Goal: Task Accomplishment & Management: Manage account settings

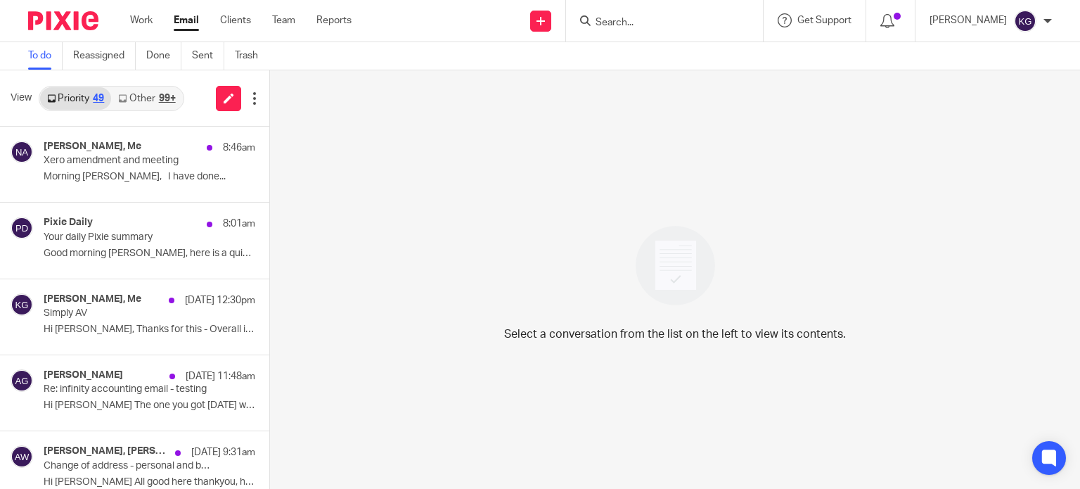
click at [146, 28] on div "Work Email Clients Team Reports Work Email Clients Team Reports Settings" at bounding box center [244, 20] width 257 height 41
click at [146, 18] on link "Work" at bounding box center [141, 20] width 22 height 14
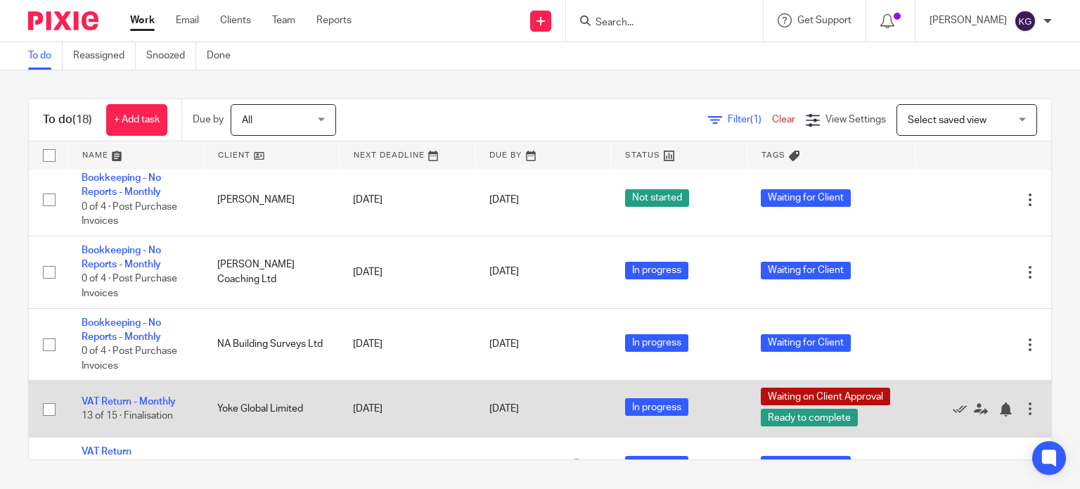
scroll to position [988, 0]
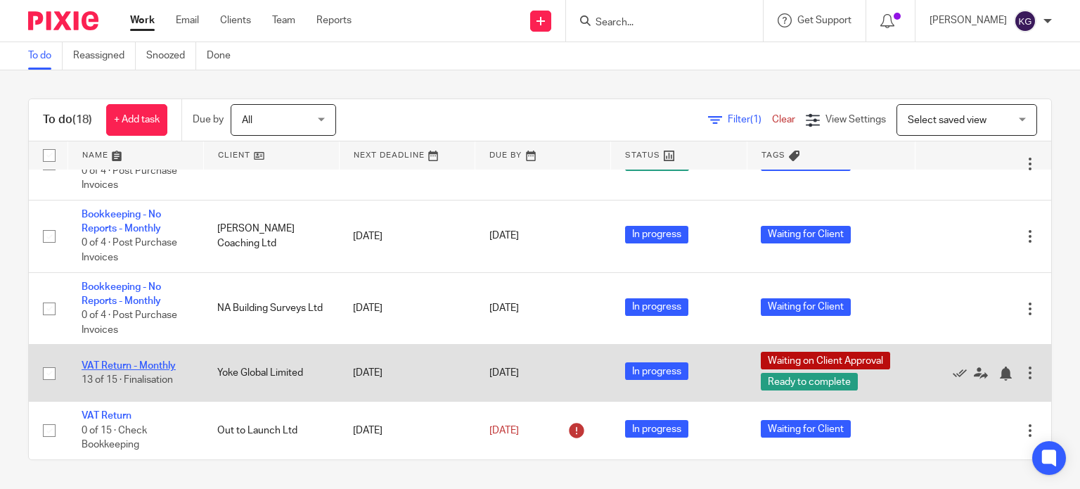
click at [135, 365] on link "VAT Return - Monthly" at bounding box center [129, 366] width 94 height 10
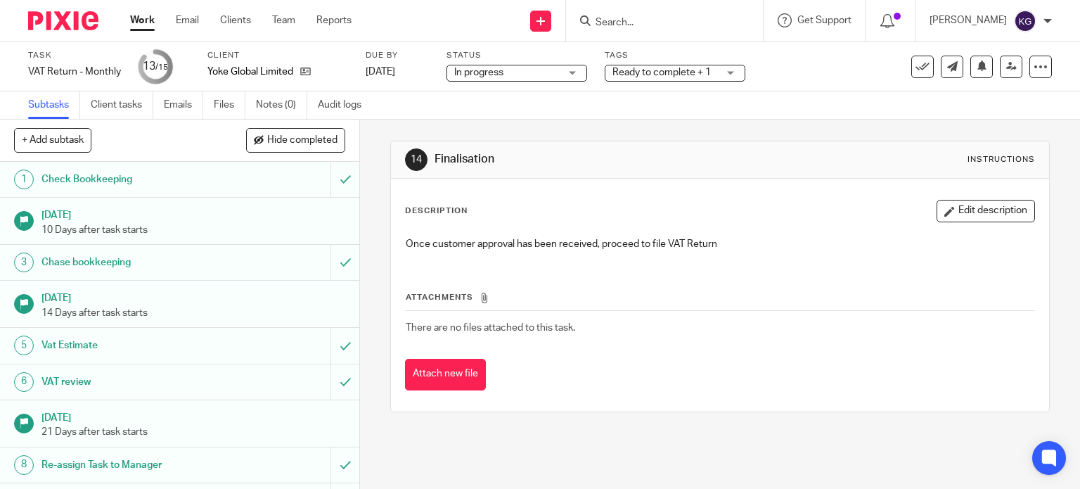
scroll to position [266, 0]
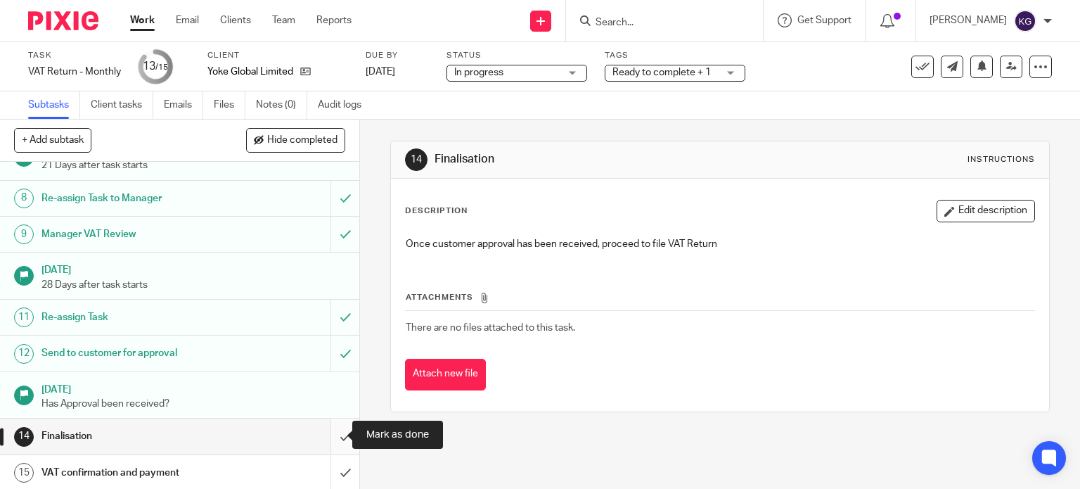
click at [332, 435] on input "submit" at bounding box center [179, 435] width 359 height 35
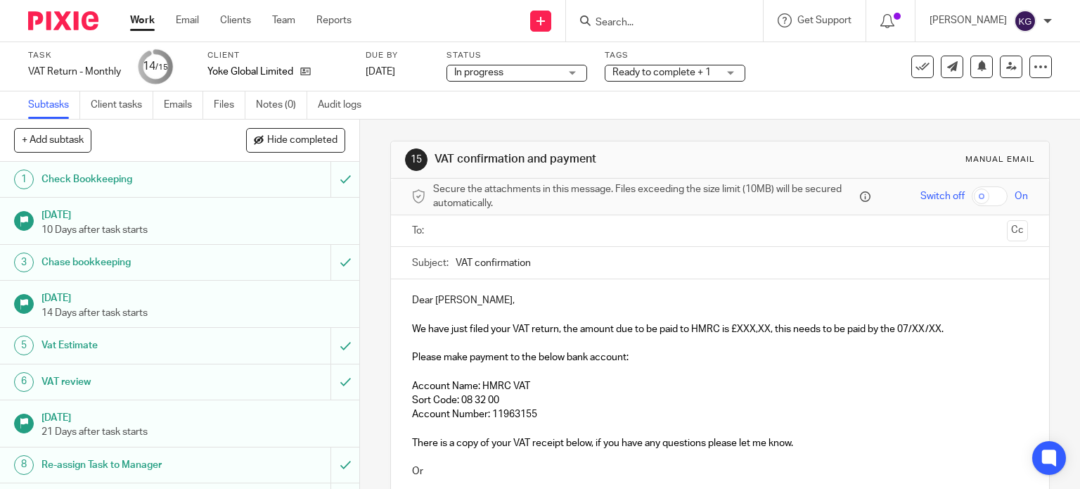
click at [732, 325] on span "We have just filed your VAT return, the amount due to be paid to HMRC is £XXX,X…" at bounding box center [677, 329] width 531 height 10
click at [914, 322] on p "We have just filed your VAT return, the amount due to be paid to HMRC is £8,760…" at bounding box center [720, 329] width 616 height 14
click at [916, 325] on span "We have just filed your VAT return, the amount due to be paid to HMRC is £8,760…" at bounding box center [680, 329] width 536 height 10
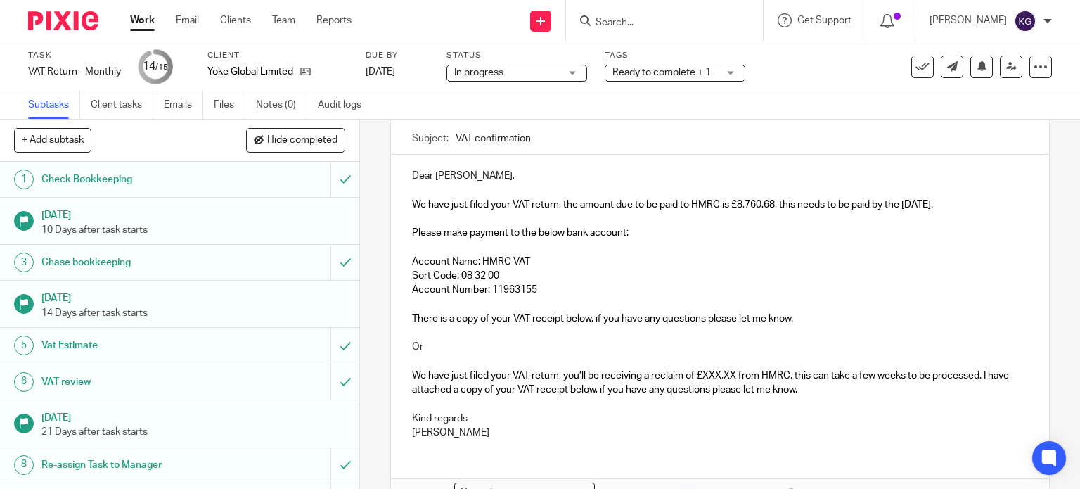
scroll to position [141, 0]
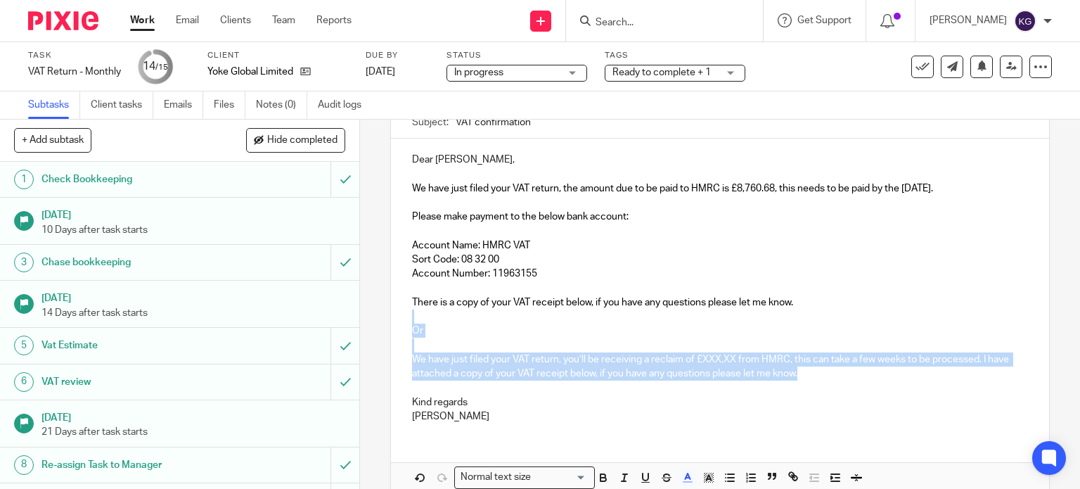
drag, startPoint x: 799, startPoint y: 376, endPoint x: 422, endPoint y: 321, distance: 381.4
click at [422, 321] on div "Dear Michelle, We have just filed your VAT return, the amount due to be paid to…" at bounding box center [720, 285] width 659 height 295
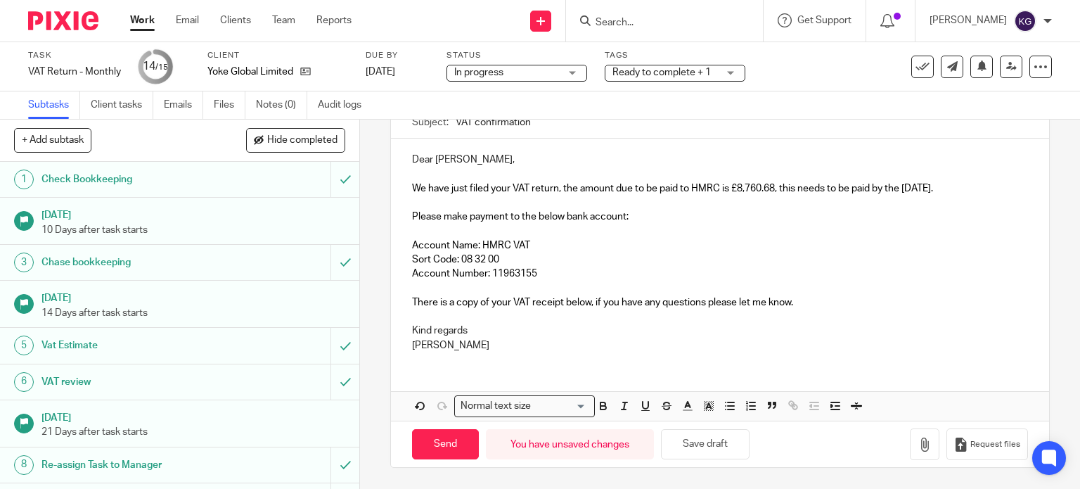
scroll to position [138, 0]
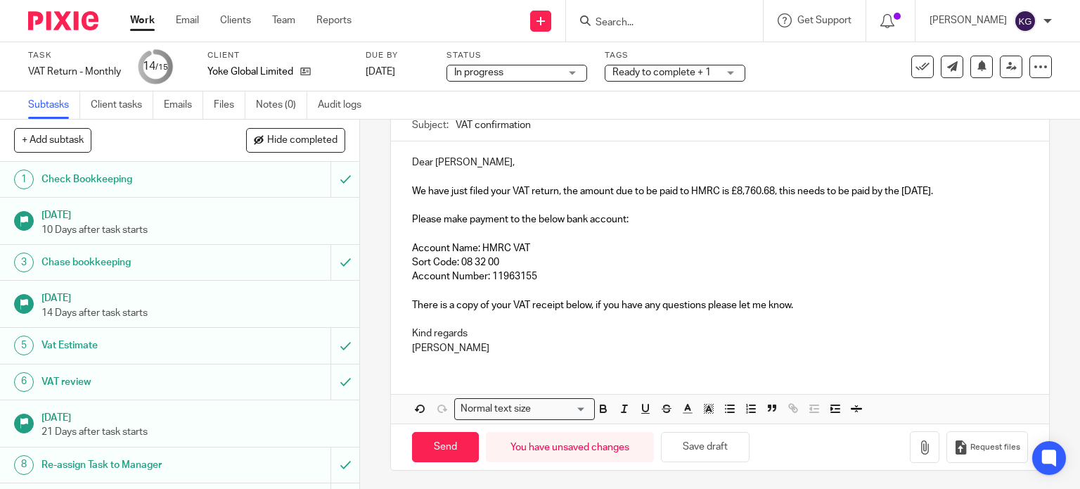
click at [412, 164] on p "Dear Michelle," at bounding box center [720, 162] width 616 height 14
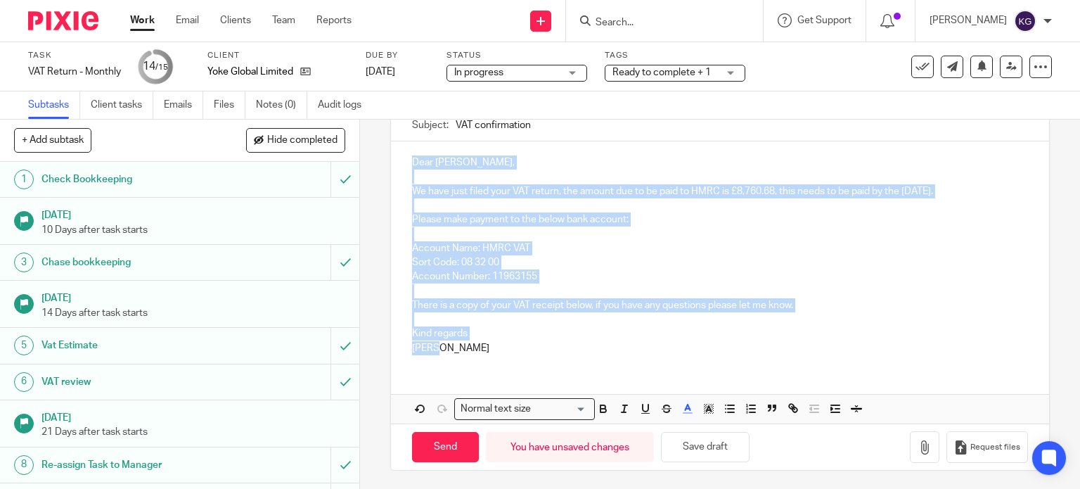
drag, startPoint x: 406, startPoint y: 300, endPoint x: 434, endPoint y: 495, distance: 196.7
click at [434, 488] on html "Work Email Clients Team Reports Work Email Clients Team Reports Settings Send n…" at bounding box center [540, 244] width 1080 height 489
copy div "Dear Michelle, We have just filed your VAT return, the amount due to be paid to…"
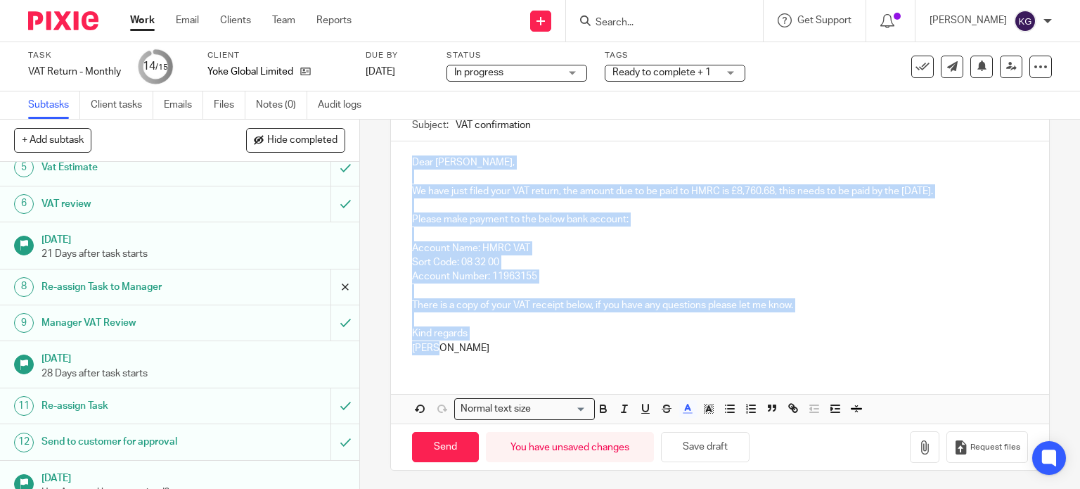
scroll to position [266, 0]
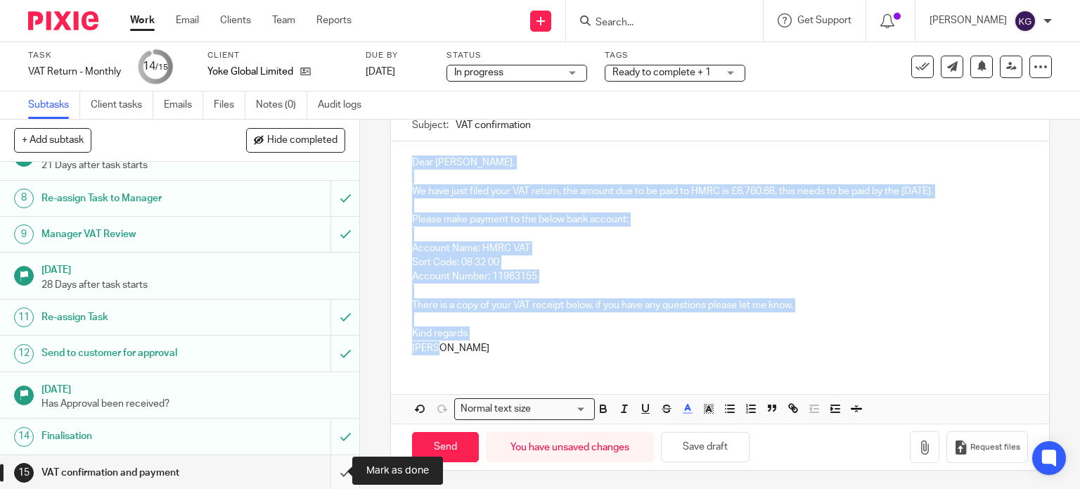
click at [323, 467] on input "submit" at bounding box center [179, 472] width 359 height 35
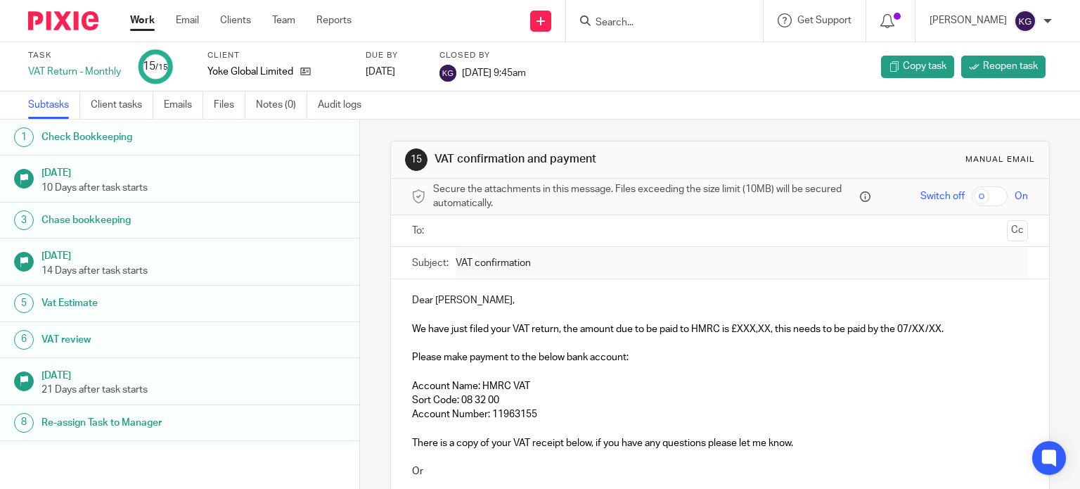
click at [143, 18] on link "Work" at bounding box center [142, 20] width 25 height 14
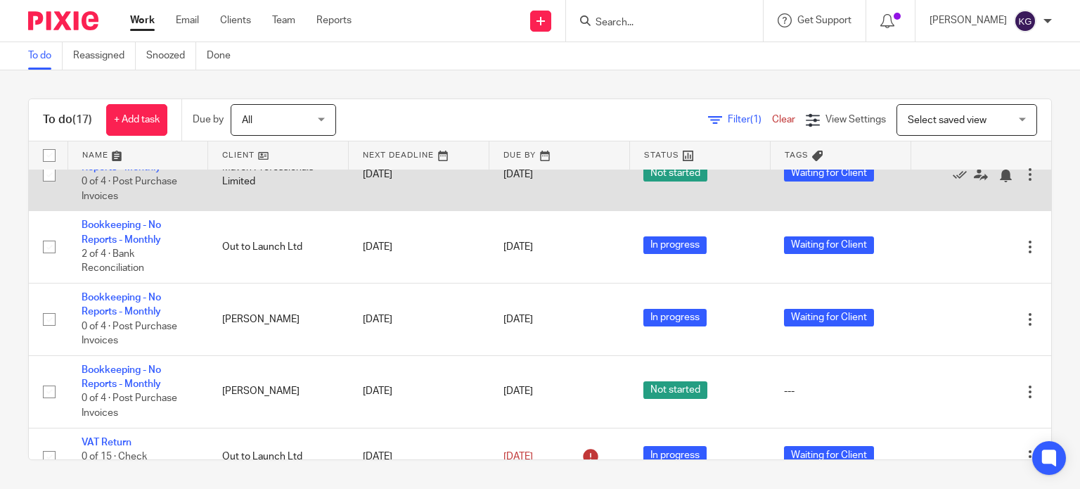
scroll to position [917, 0]
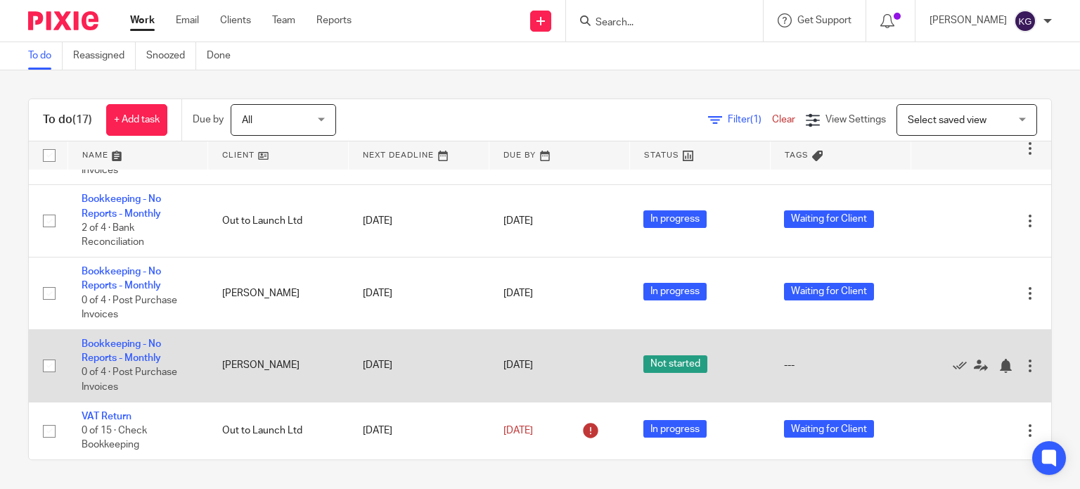
drag, startPoint x: 112, startPoint y: 349, endPoint x: 129, endPoint y: 335, distance: 22.0
click at [112, 349] on td "Bookkeeping - No Reports - Monthly 0 of 4 · Post Purchase Invoices" at bounding box center [137, 365] width 141 height 72
click at [143, 341] on link "Bookkeeping - No Reports - Monthly" at bounding box center [121, 351] width 79 height 24
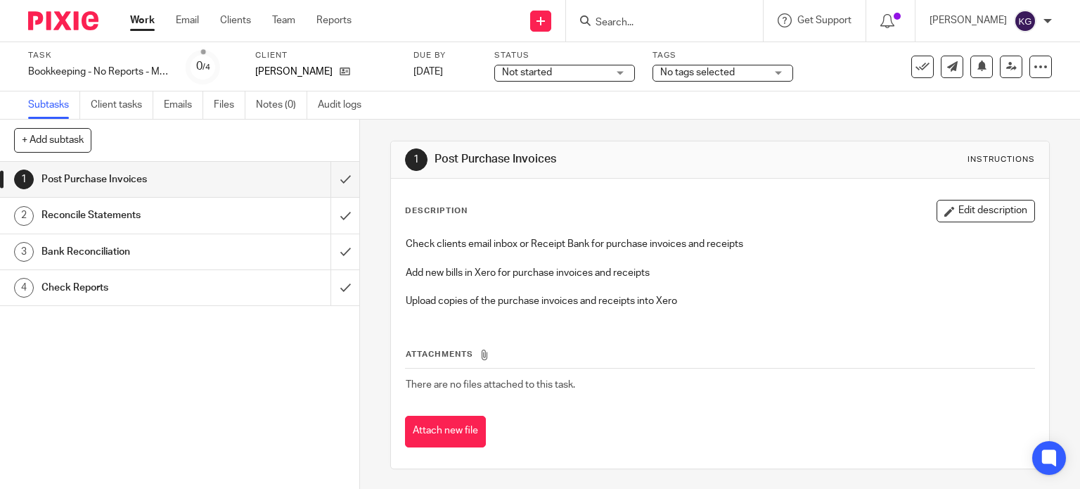
click at [540, 86] on div "Task Bookkeeping - No Reports - Monthly Save Bookkeeping - No Reports - Monthly…" at bounding box center [540, 66] width 1080 height 49
click at [540, 78] on span "Not started" at bounding box center [554, 72] width 105 height 15
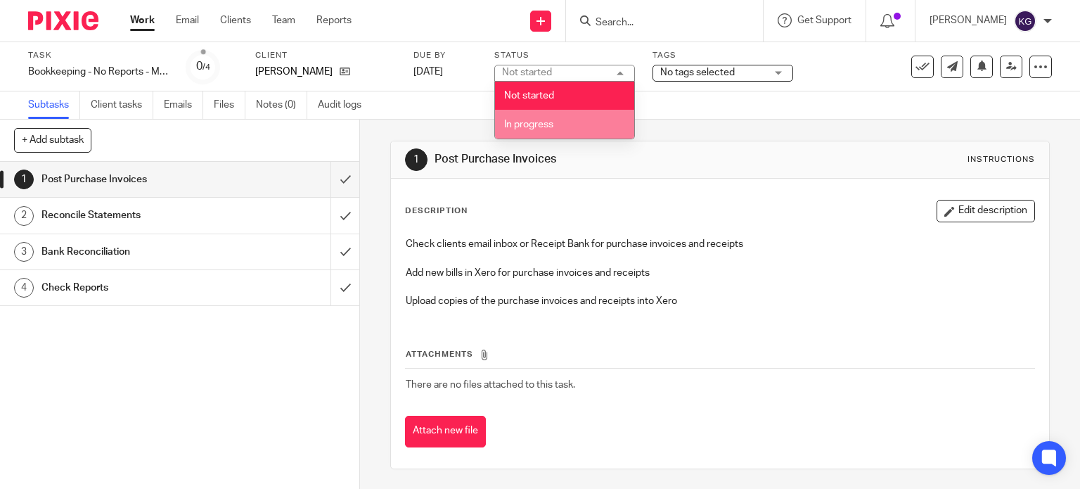
click at [557, 115] on li "In progress" at bounding box center [564, 124] width 139 height 29
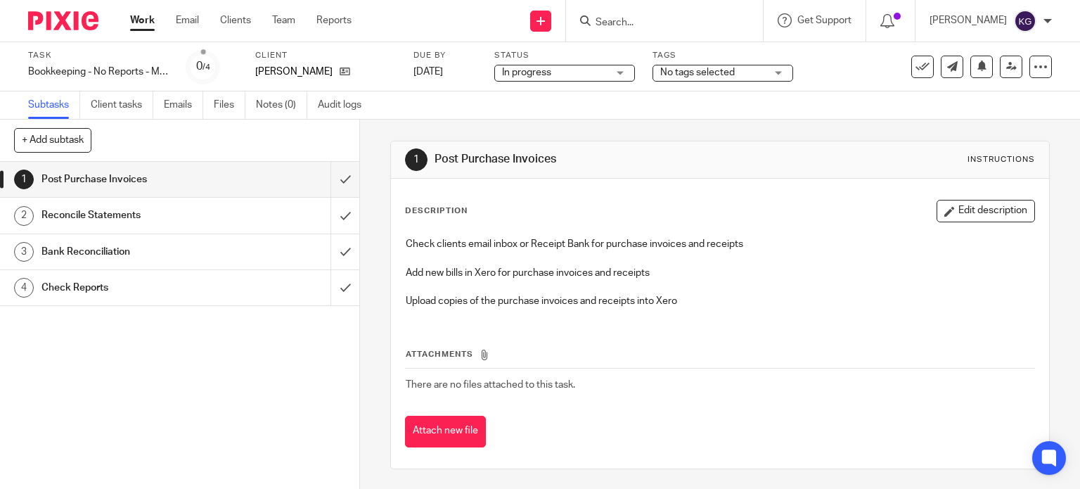
click at [143, 14] on link "Work" at bounding box center [142, 20] width 25 height 14
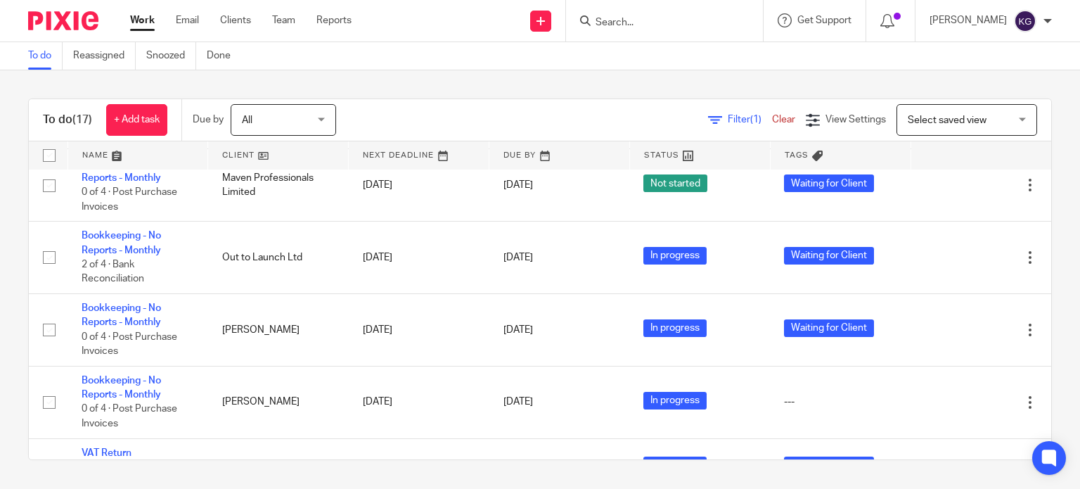
scroll to position [706, 0]
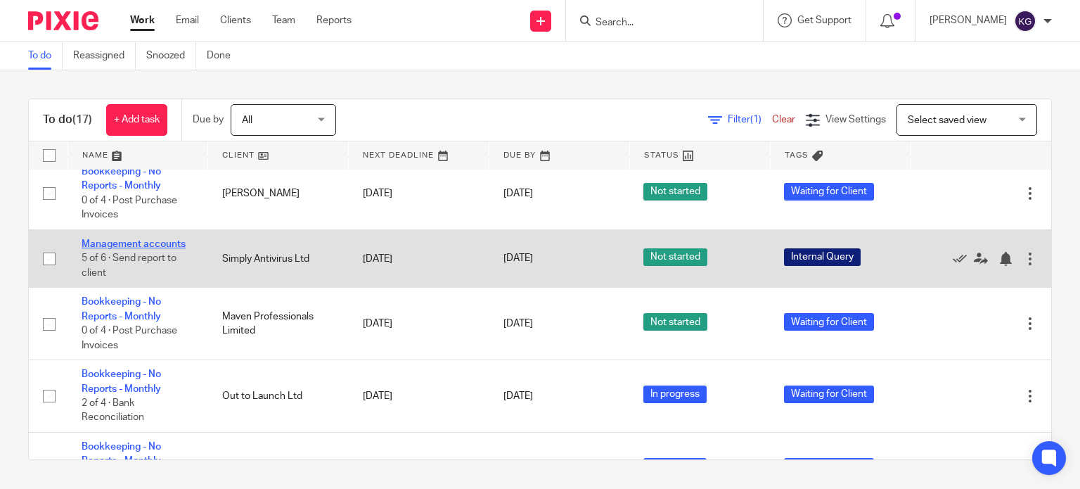
drag, startPoint x: 118, startPoint y: 278, endPoint x: 182, endPoint y: 255, distance: 67.8
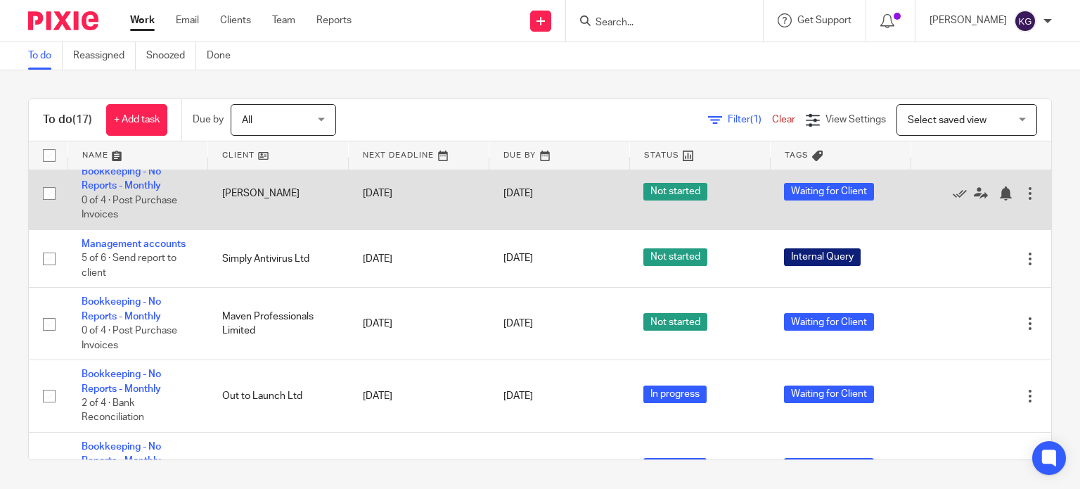
click at [118, 249] on link "Management accounts" at bounding box center [134, 244] width 104 height 10
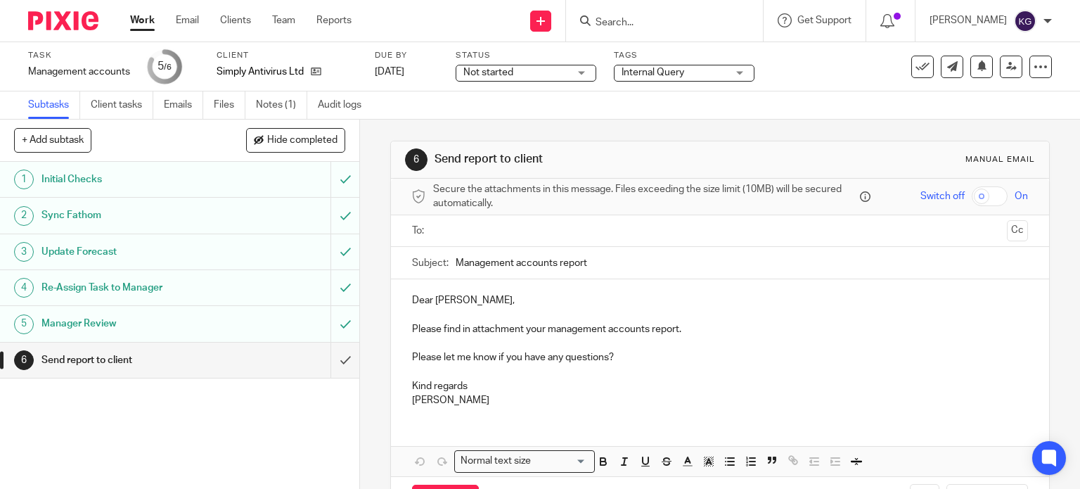
click at [528, 72] on span "Not started" at bounding box center [515, 72] width 105 height 15
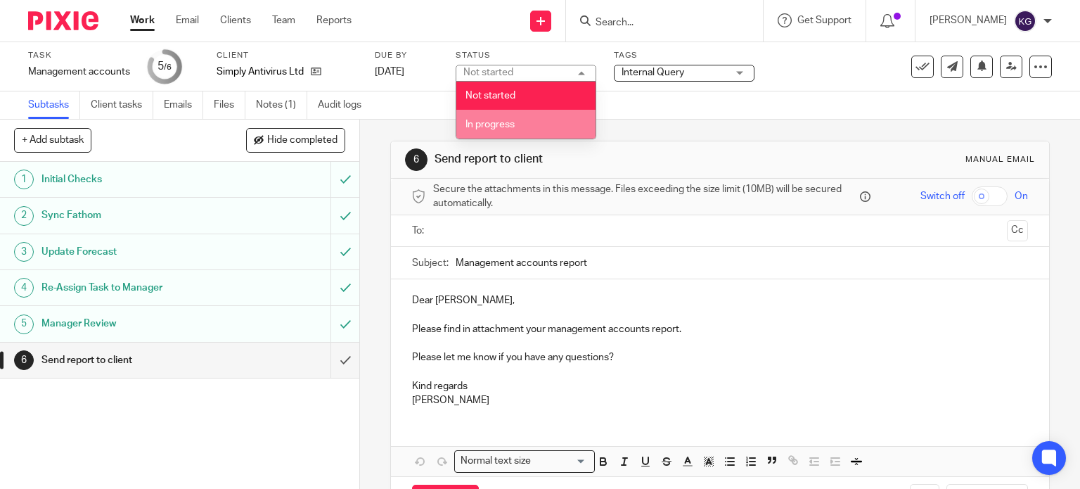
click at [511, 122] on span "In progress" at bounding box center [489, 124] width 49 height 10
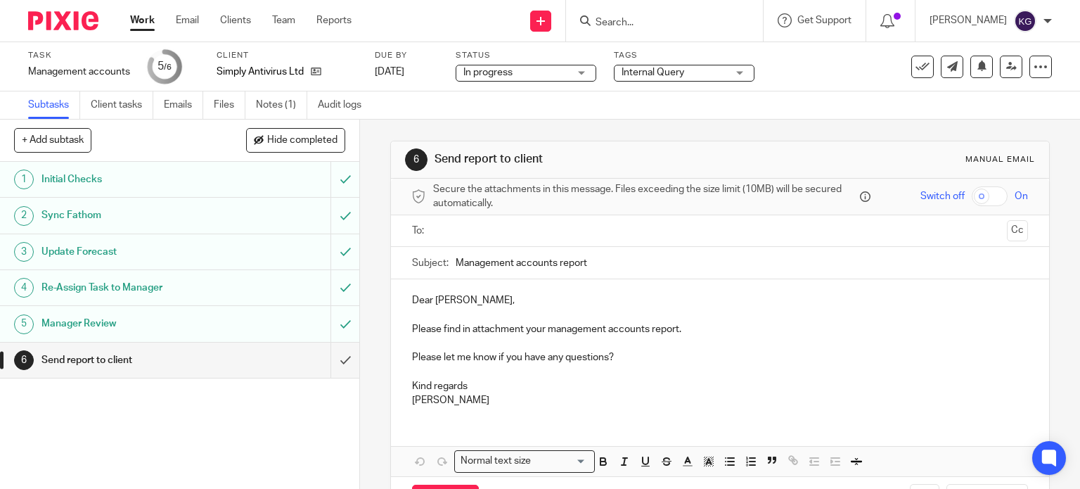
click at [137, 20] on link "Work" at bounding box center [142, 20] width 25 height 14
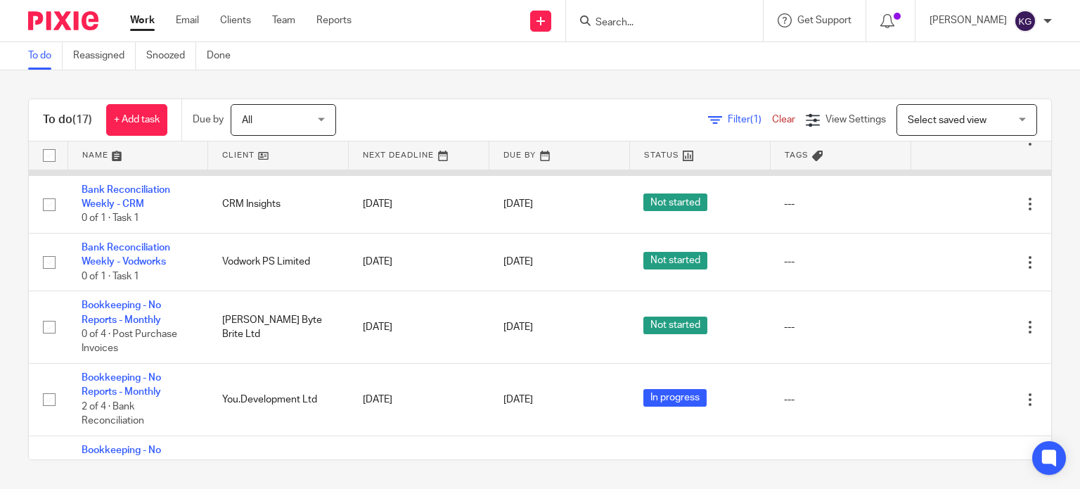
scroll to position [141, 0]
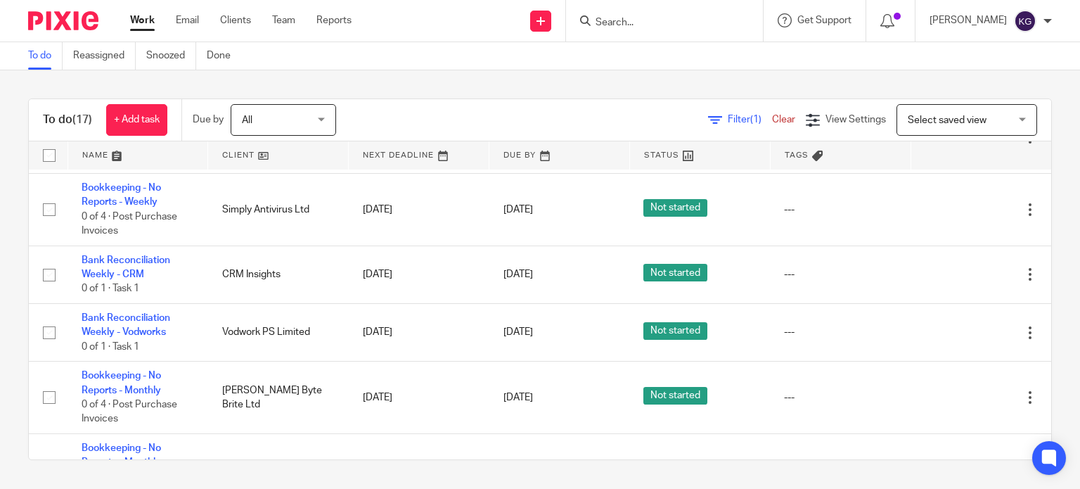
click at [320, 120] on div "All All" at bounding box center [283, 120] width 105 height 32
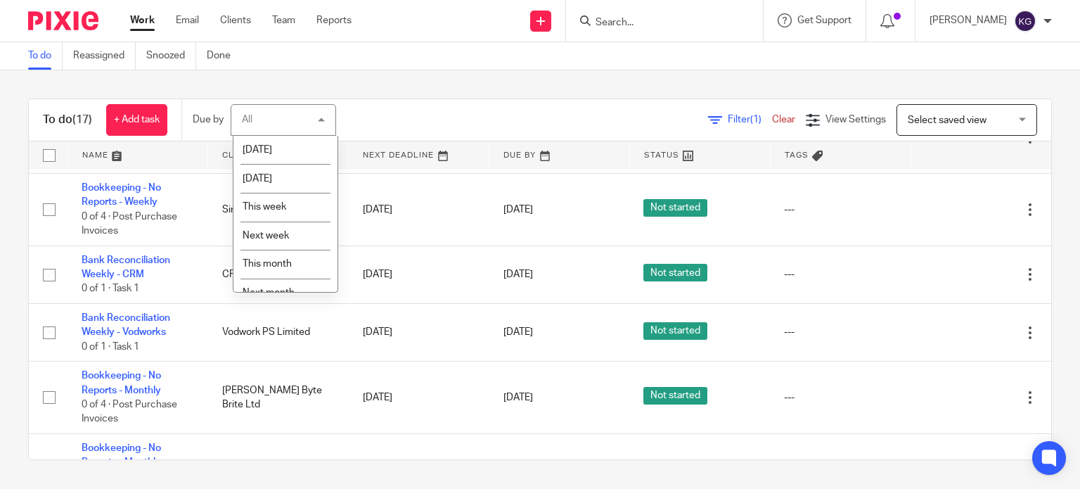
click at [422, 118] on div "Filter (1) Clear View Settings View Settings (1) Filters Clear Save Manage save…" at bounding box center [706, 120] width 690 height 32
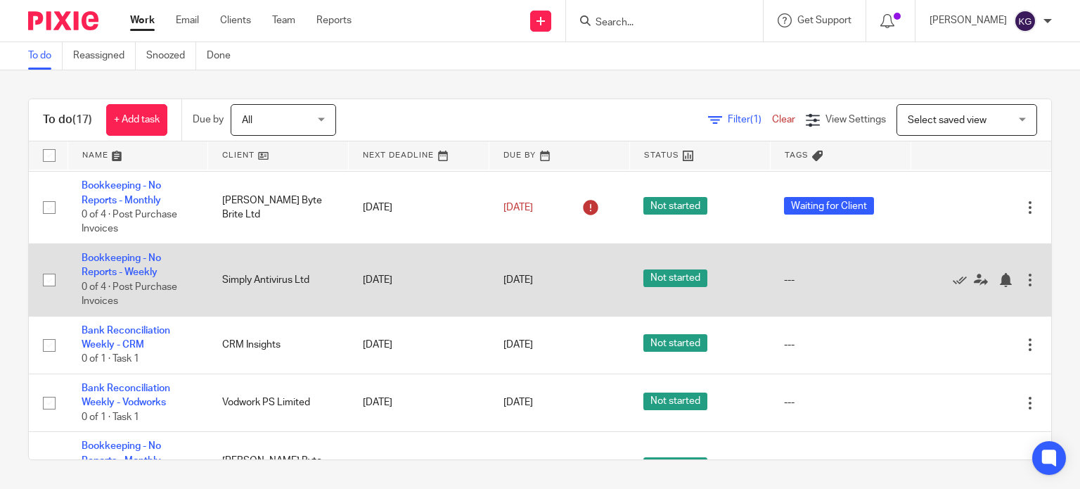
scroll to position [0, 0]
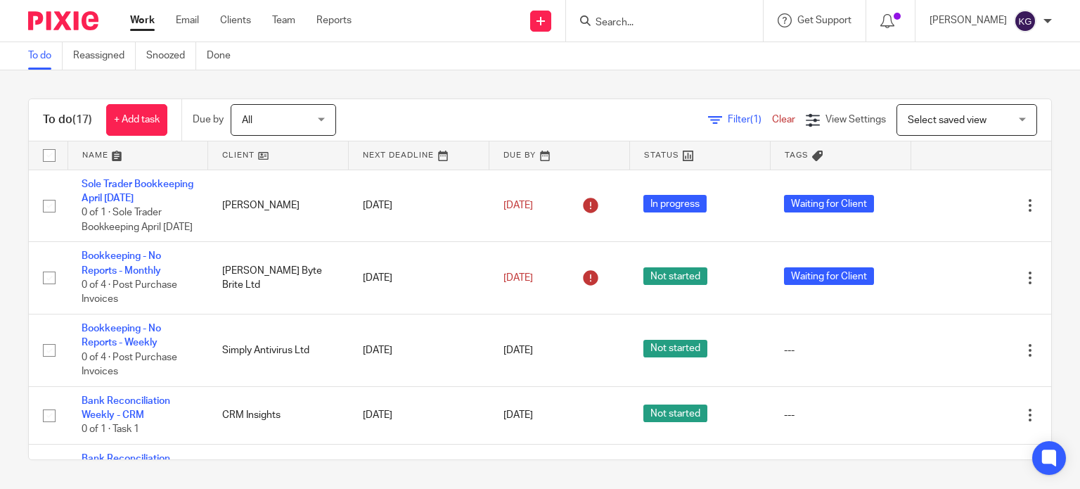
drag, startPoint x: 719, startPoint y: 119, endPoint x: 705, endPoint y: 129, distance: 17.2
click at [728, 119] on span "Filter (1)" at bounding box center [750, 120] width 44 height 10
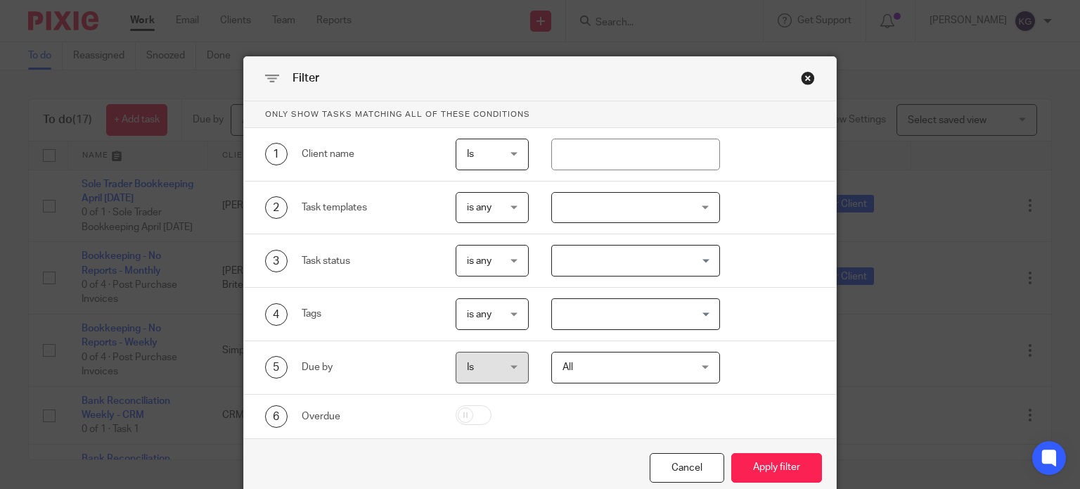
click at [593, 193] on div at bounding box center [635, 208] width 169 height 32
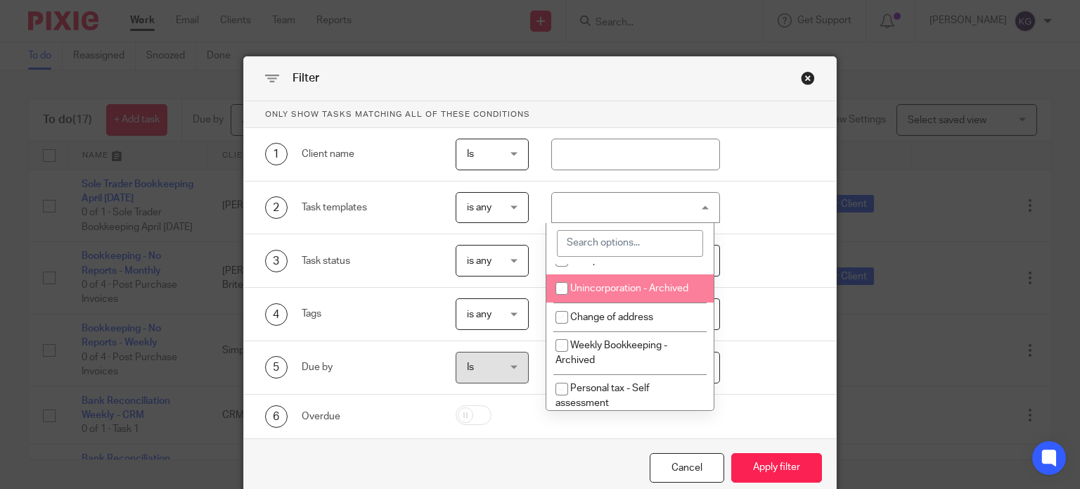
scroll to position [70, 0]
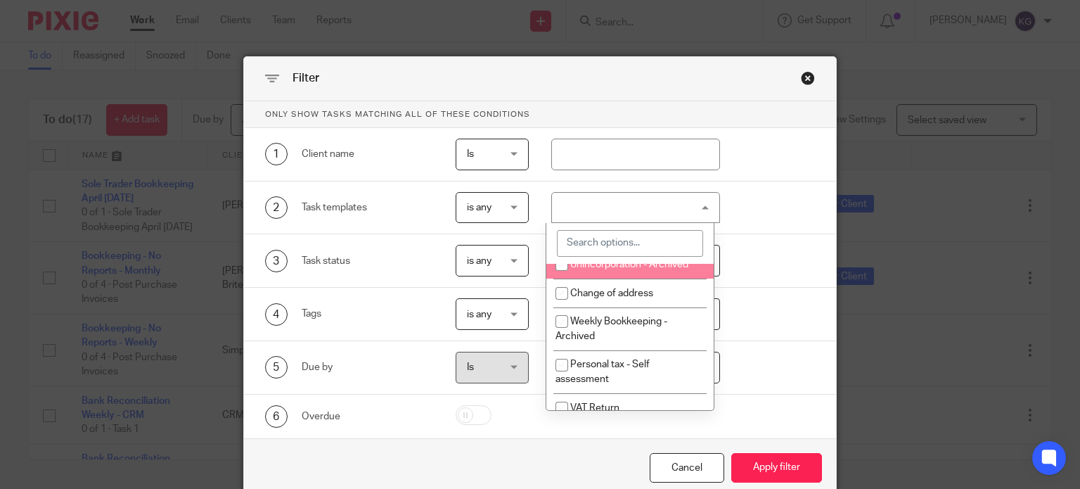
click at [620, 246] on input "search" at bounding box center [630, 243] width 146 height 27
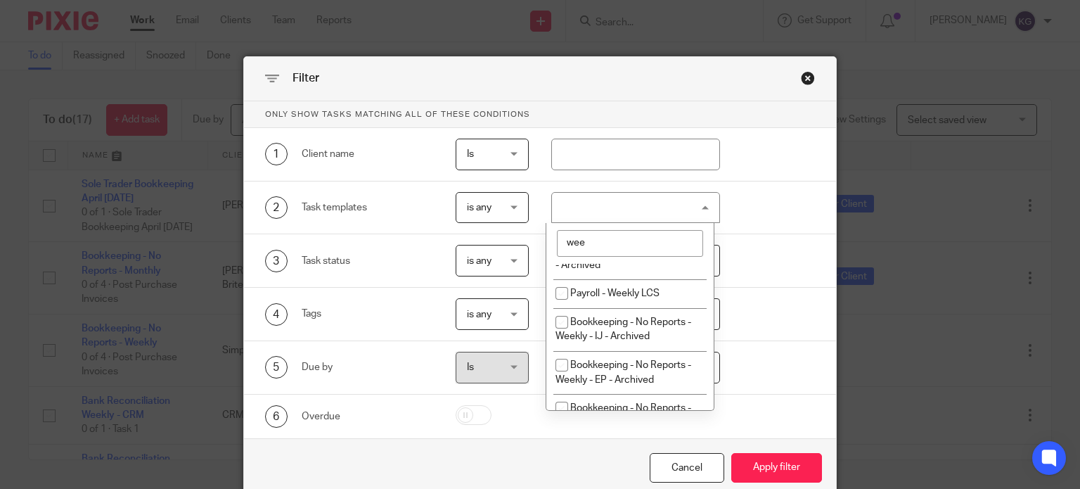
type input "week"
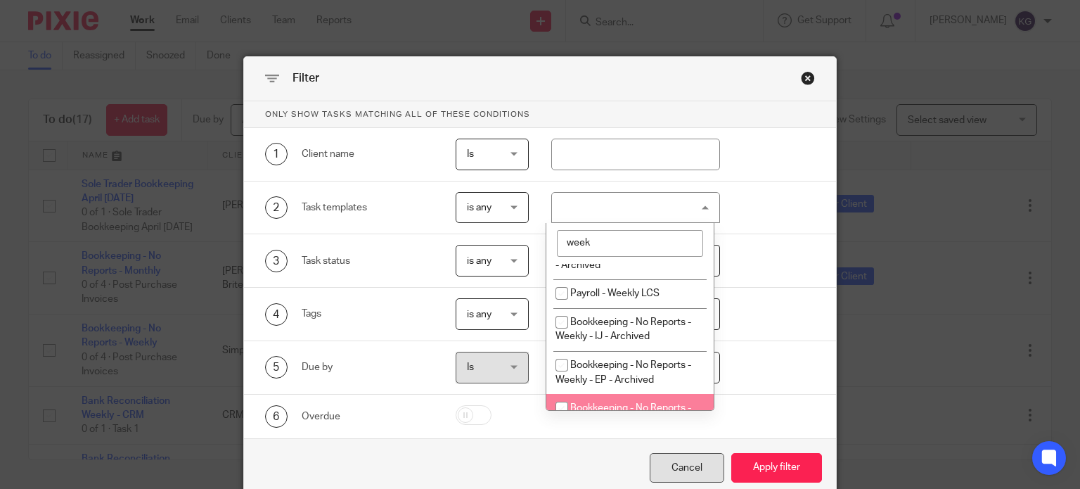
click at [704, 474] on div "Cancel" at bounding box center [687, 468] width 75 height 30
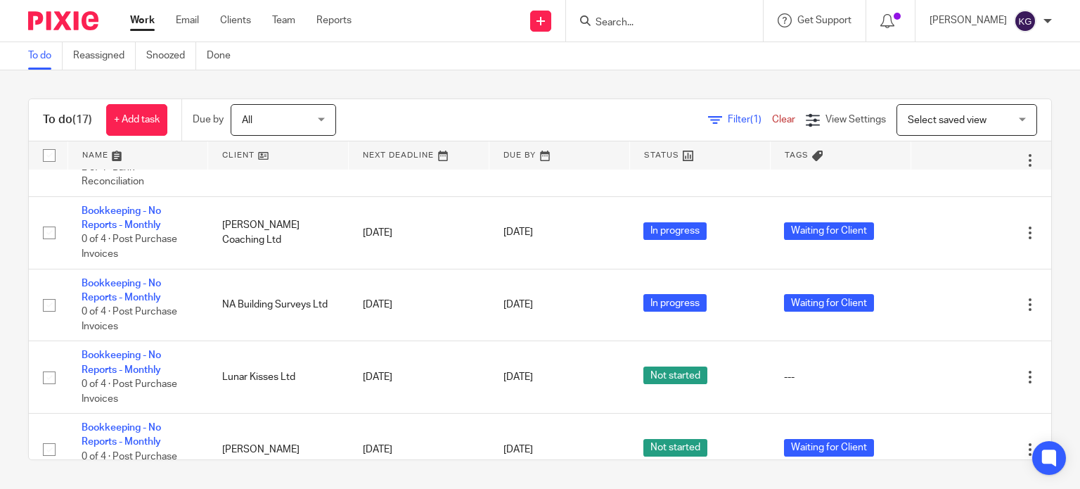
scroll to position [422, 0]
